Goal: Navigation & Orientation: Find specific page/section

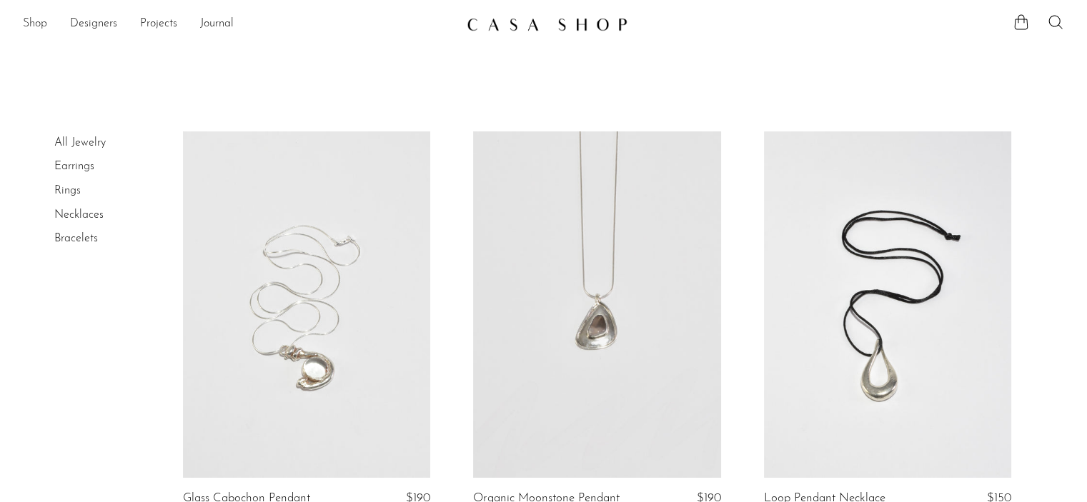
click at [38, 24] on link "Shop" at bounding box center [35, 24] width 24 height 19
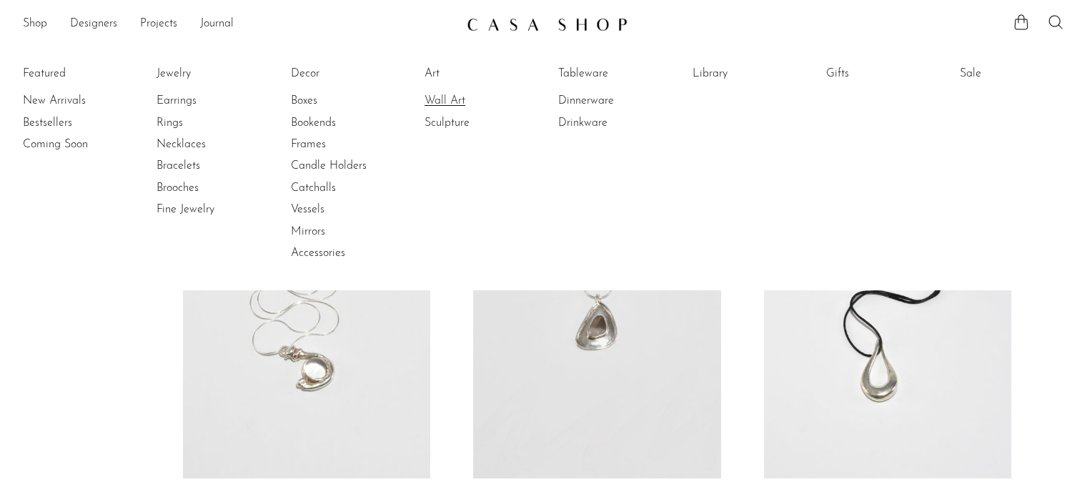
click at [452, 97] on link "Wall Art" at bounding box center [477, 101] width 107 height 16
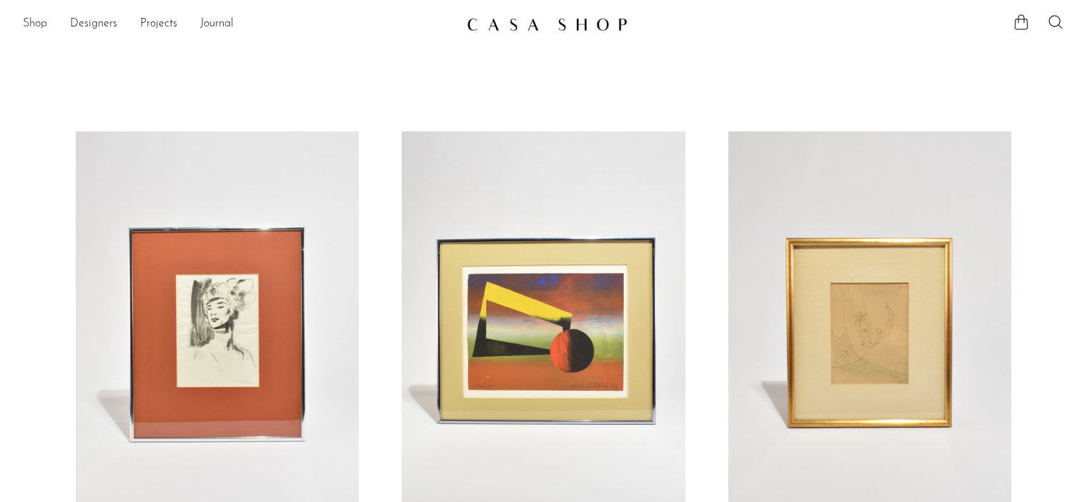
click at [34, 28] on link "Shop" at bounding box center [35, 24] width 24 height 19
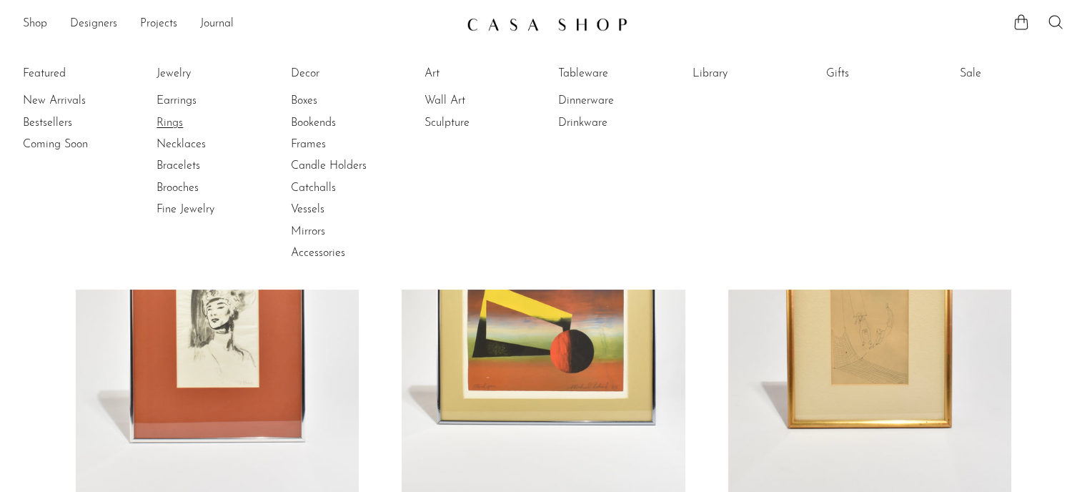
click at [174, 125] on link "Rings" at bounding box center [209, 123] width 107 height 16
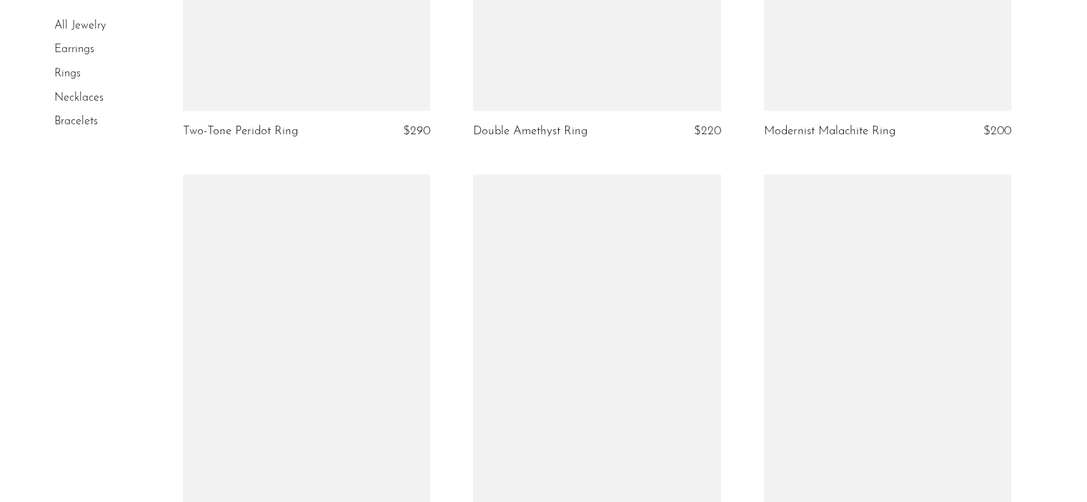
scroll to position [2154, 0]
